Goal: Task Accomplishment & Management: Manage account settings

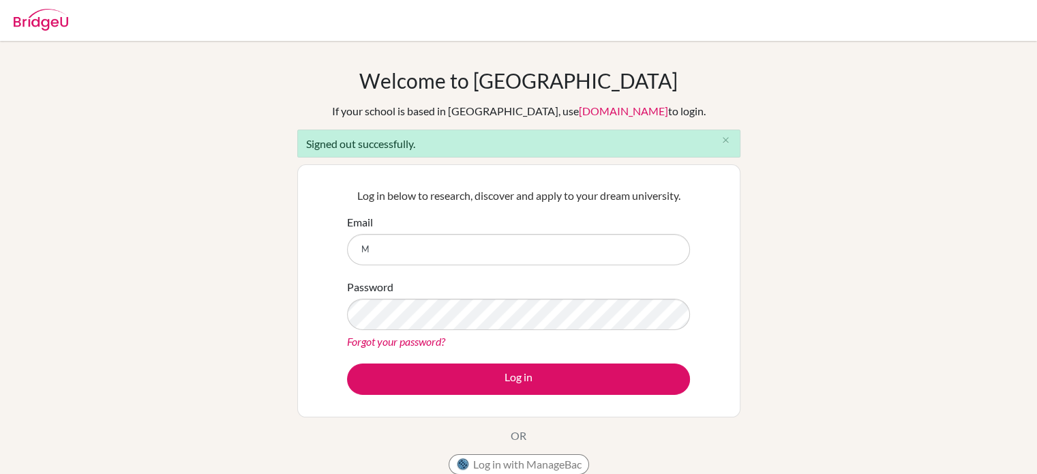
type input "[PERSON_NAME][EMAIL_ADDRESS][DOMAIN_NAME]"
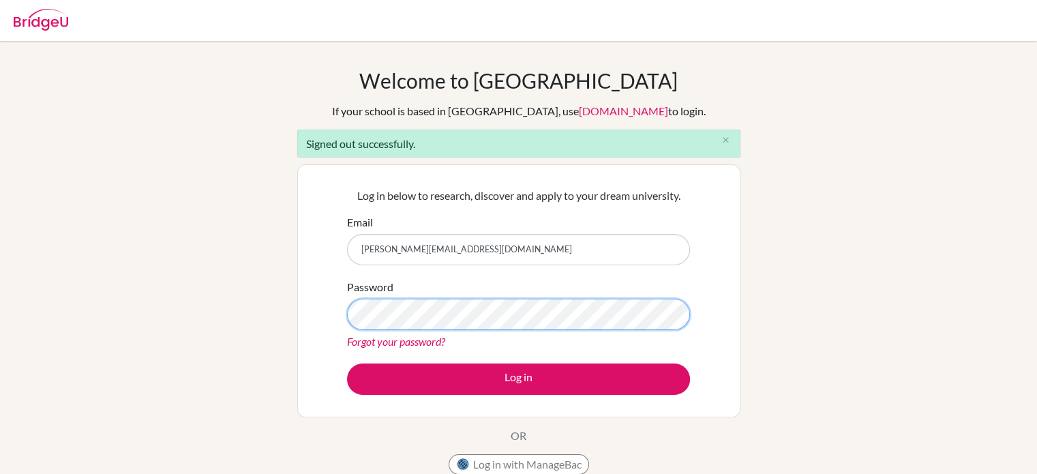
click at [347, 363] on button "Log in" at bounding box center [518, 378] width 343 height 31
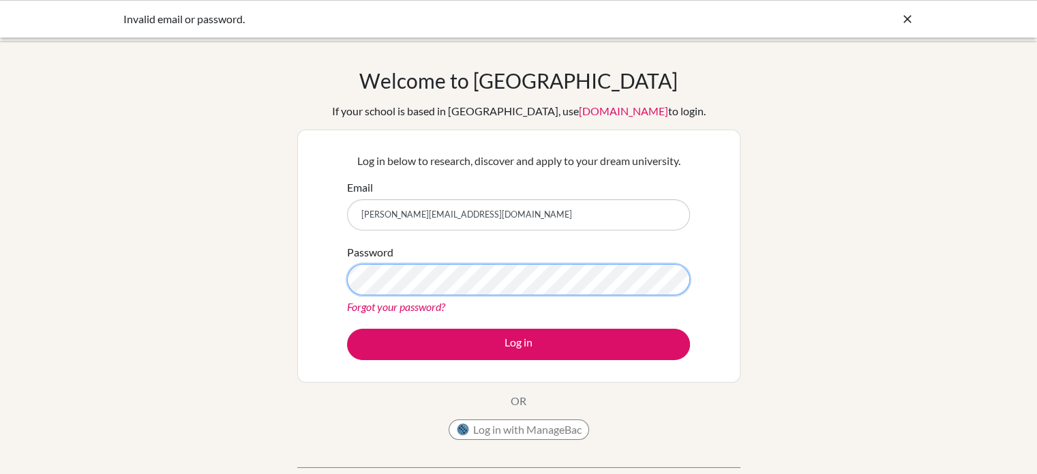
click at [347, 329] on button "Log in" at bounding box center [518, 344] width 343 height 31
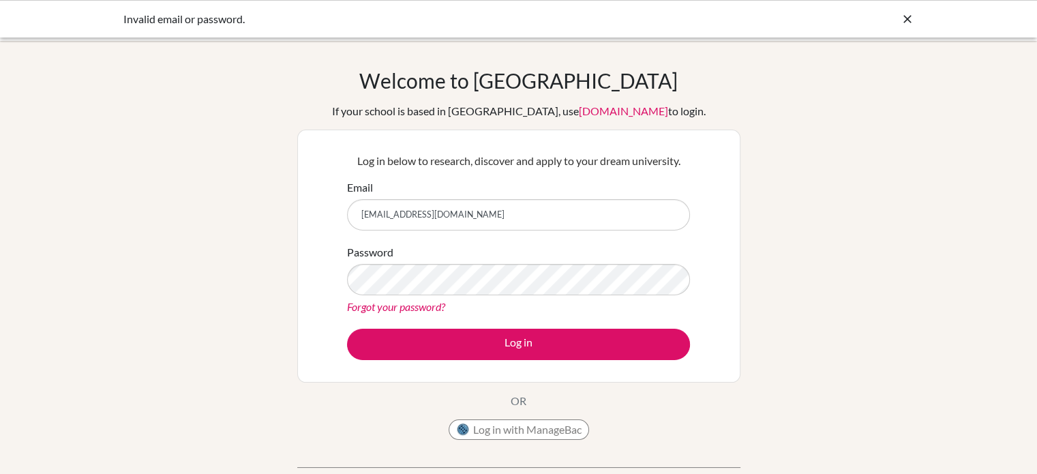
type input "[PERSON_NAME][EMAIL_ADDRESS][DOMAIN_NAME]"
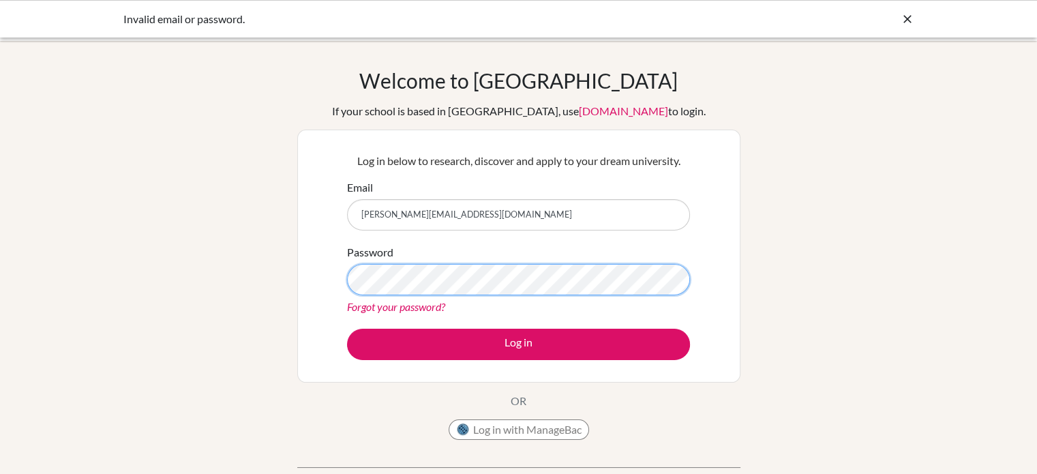
click at [347, 329] on button "Log in" at bounding box center [518, 344] width 343 height 31
